Goal: Navigation & Orientation: Find specific page/section

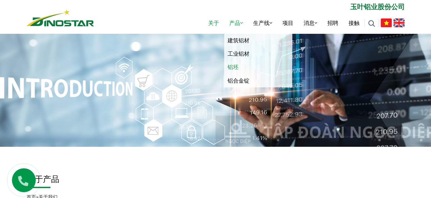
click at [243, 68] on link "铝坯" at bounding box center [258, 66] width 68 height 13
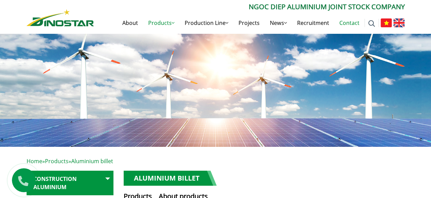
click at [358, 26] on link "Contact" at bounding box center [350, 23] width 30 height 22
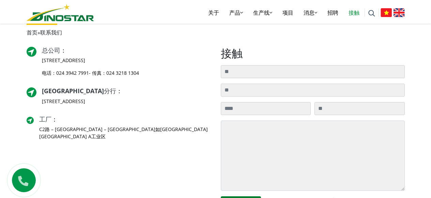
scroll to position [155, 0]
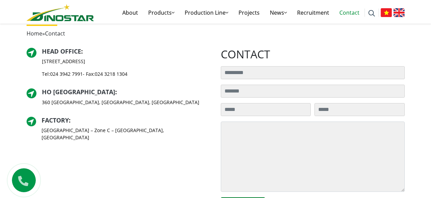
click at [104, 154] on div "Head Office : [STREET_ADDRESS] Tel: [PHONE_NUMBER] - Fax: [PHONE_NUMBER] [GEOGR…" at bounding box center [118, 132] width 194 height 168
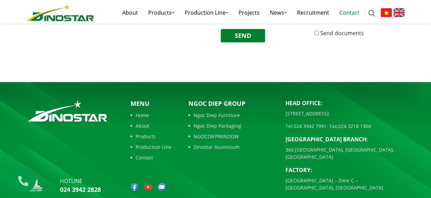
scroll to position [346, 0]
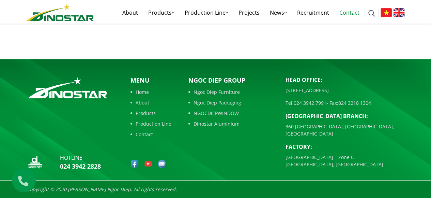
click at [336, 116] on p "[GEOGRAPHIC_DATA] BRANCH:" at bounding box center [345, 116] width 119 height 8
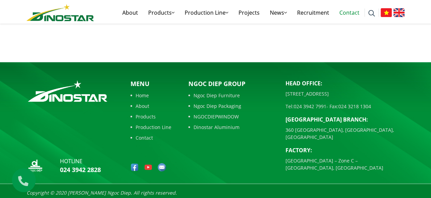
scroll to position [343, 0]
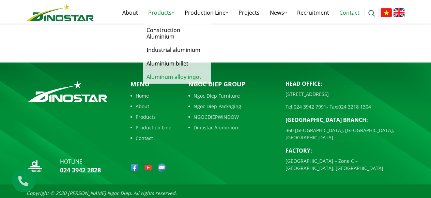
click at [177, 76] on link "Aluminum alloy ingot" at bounding box center [177, 76] width 68 height 13
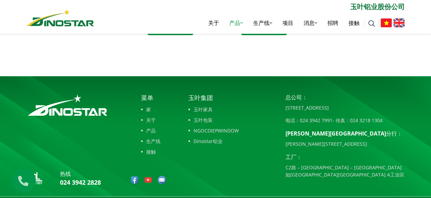
scroll to position [455, 0]
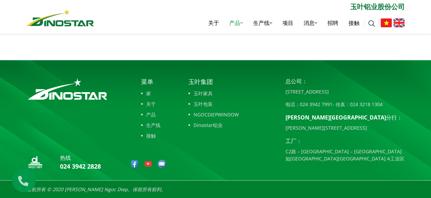
click at [151, 95] on font "家" at bounding box center [148, 93] width 5 height 6
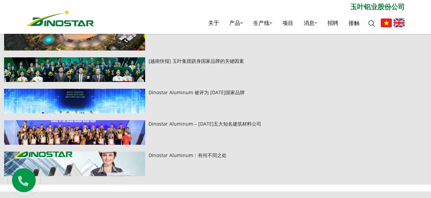
scroll to position [99, 0]
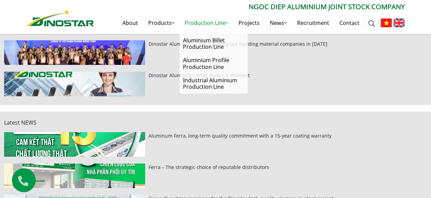
click at [209, 14] on link "Production Line" at bounding box center [207, 23] width 54 height 22
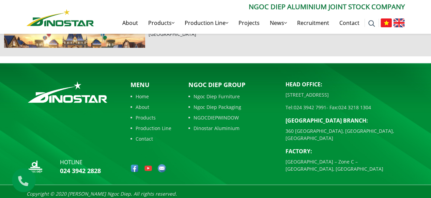
scroll to position [338, 0]
